Goal: Communication & Community: Answer question/provide support

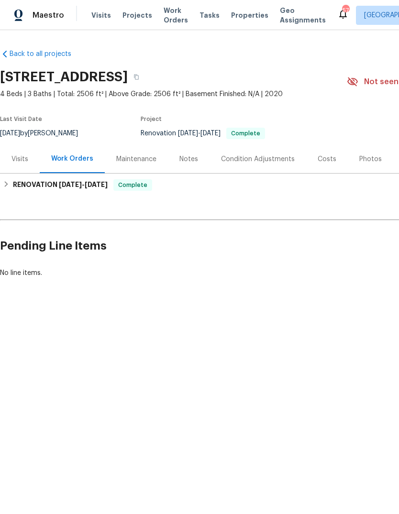
click at [373, 158] on div "Photos" at bounding box center [370, 159] width 22 height 10
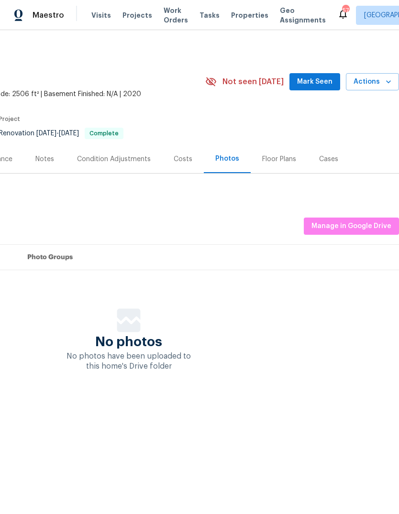
scroll to position [0, 142]
click at [322, 87] on span "Mark Seen" at bounding box center [314, 82] width 35 height 12
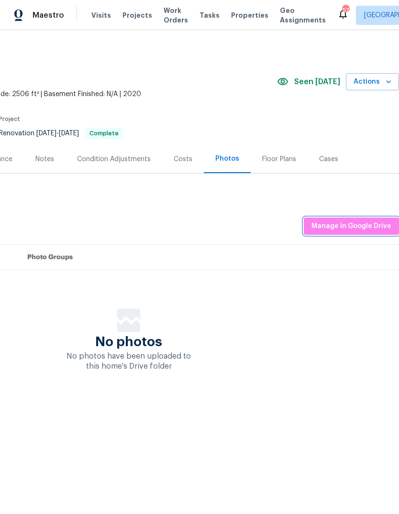
click at [369, 222] on span "Manage in Google Drive" at bounding box center [351, 226] width 80 height 12
click at [371, 227] on span "Manage in Google Drive" at bounding box center [351, 226] width 80 height 12
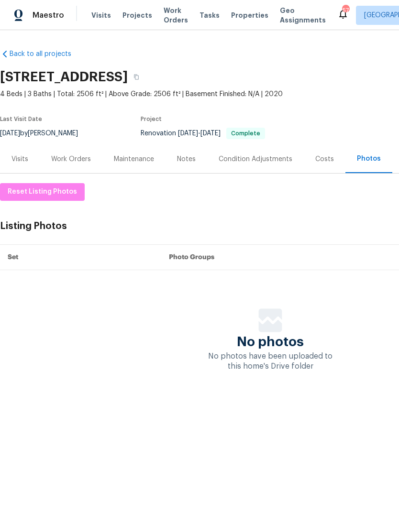
scroll to position [0, 0]
click at [77, 161] on div "Work Orders" at bounding box center [71, 159] width 40 height 10
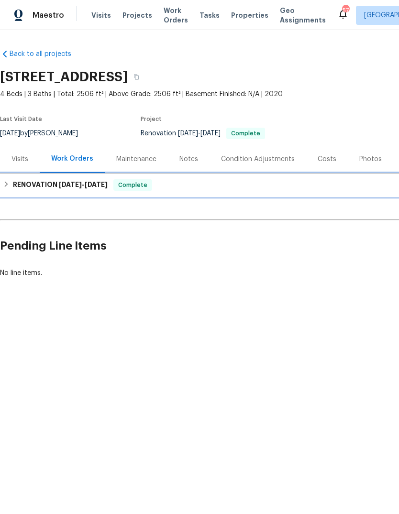
click at [13, 186] on h6 "RENOVATION [DATE] - [DATE]" at bounding box center [60, 184] width 95 height 11
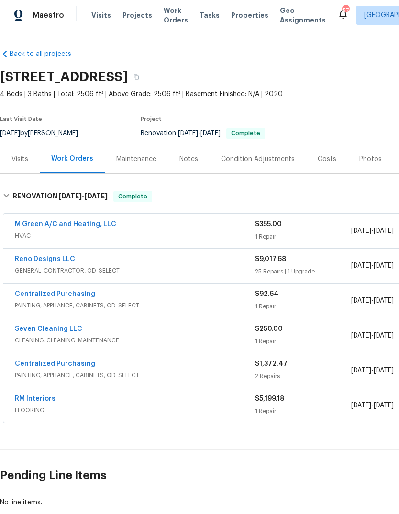
click at [46, 400] on link "RM Interiors" at bounding box center [35, 399] width 41 height 7
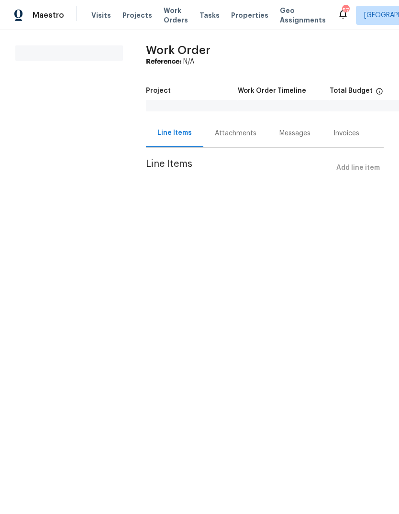
click at [297, 132] on div "Messages" at bounding box center [294, 134] width 31 height 10
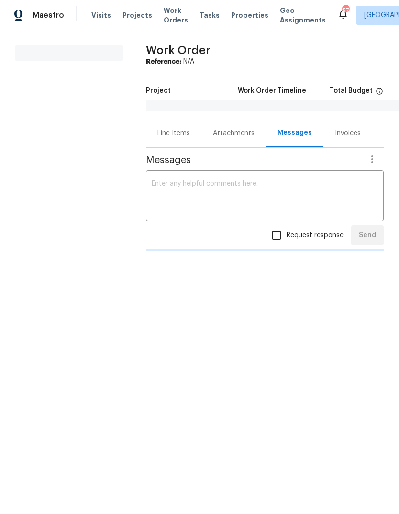
click at [287, 186] on textarea at bounding box center [265, 196] width 226 height 33
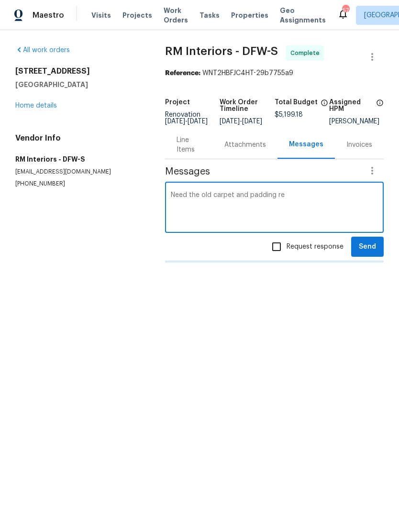
type textarea "Need the old carpet and padding rem"
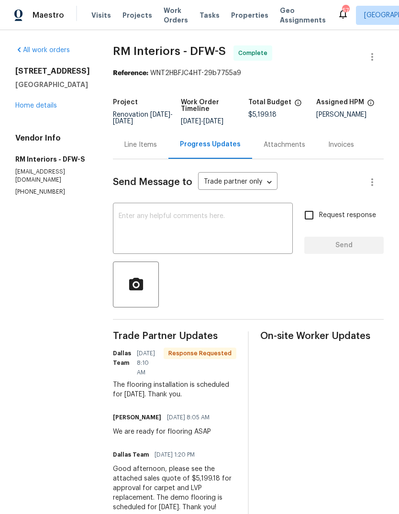
click at [224, 230] on textarea at bounding box center [203, 229] width 168 height 33
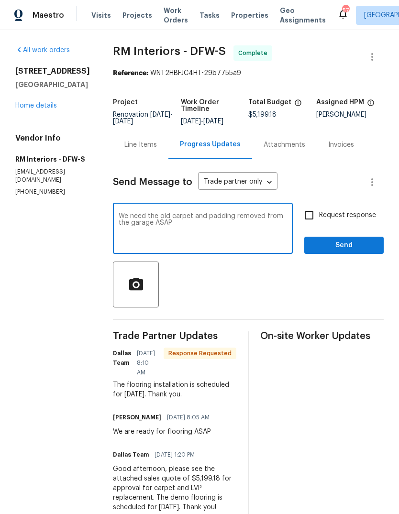
type textarea "We need the old carpet and padding removed from the garage ASAP"
click at [315, 214] on input "Request response" at bounding box center [309, 215] width 20 height 20
checkbox input "true"
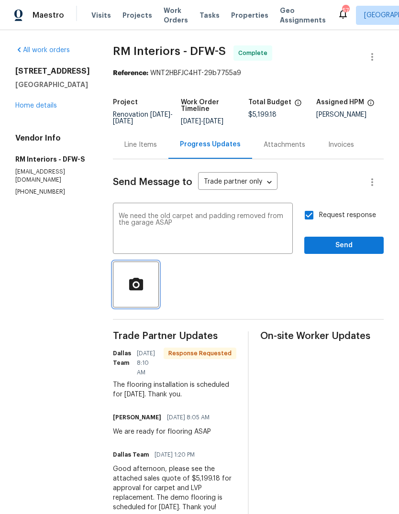
click at [131, 293] on icon "button" at bounding box center [136, 284] width 17 height 17
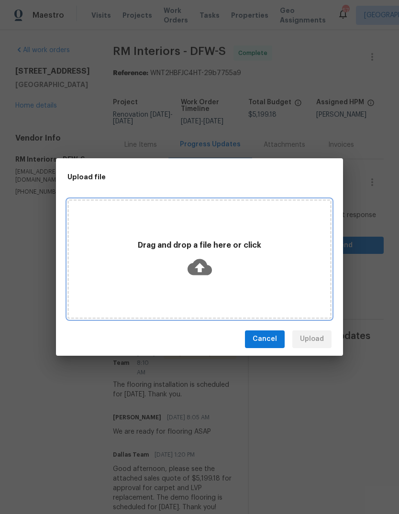
click at [200, 273] on icon at bounding box center [199, 267] width 24 height 16
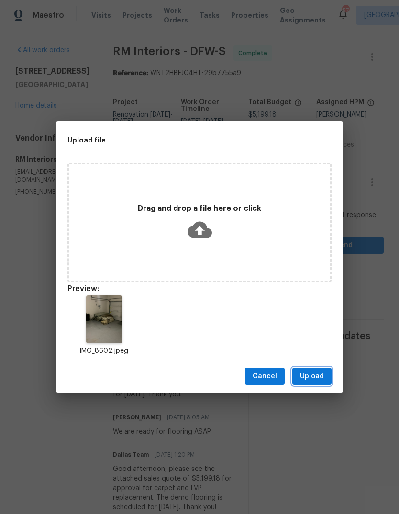
click at [318, 374] on span "Upload" at bounding box center [312, 377] width 24 height 12
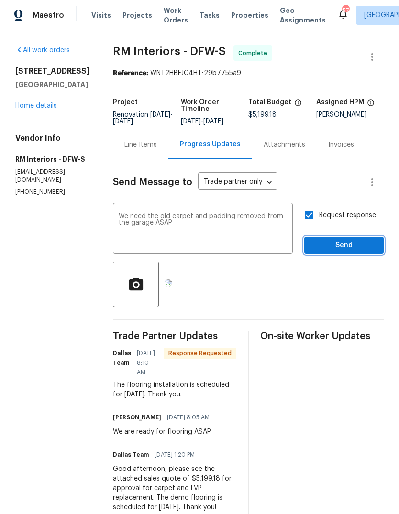
click at [360, 242] on span "Send" at bounding box center [344, 246] width 64 height 12
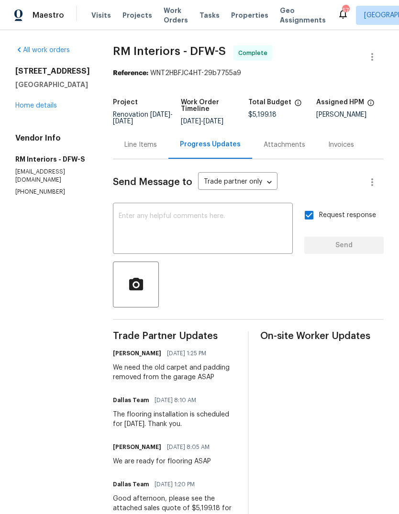
click at [38, 109] on link "Home details" at bounding box center [36, 105] width 42 height 7
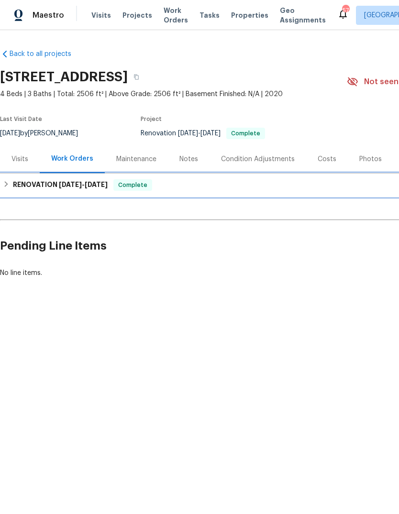
click at [18, 187] on h6 "RENOVATION [DATE] - [DATE]" at bounding box center [60, 184] width 95 height 11
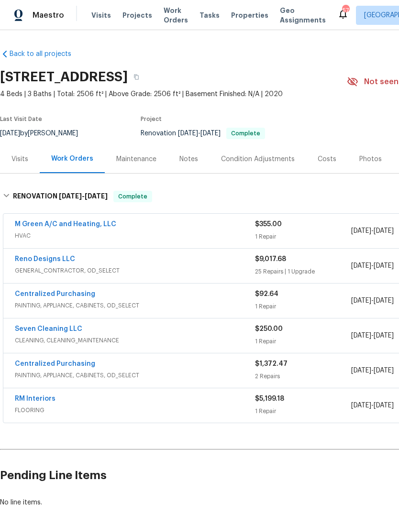
click at [371, 161] on div "Photos" at bounding box center [370, 159] width 22 height 10
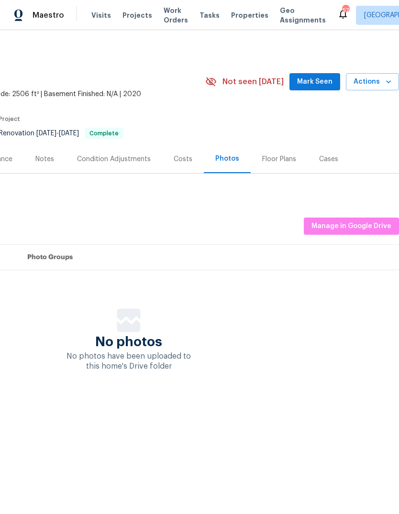
scroll to position [0, 142]
click at [349, 228] on span "Manage in Google Drive" at bounding box center [351, 226] width 80 height 12
click at [352, 222] on span "Manage in Google Drive" at bounding box center [351, 226] width 80 height 12
